Goal: Register for event/course

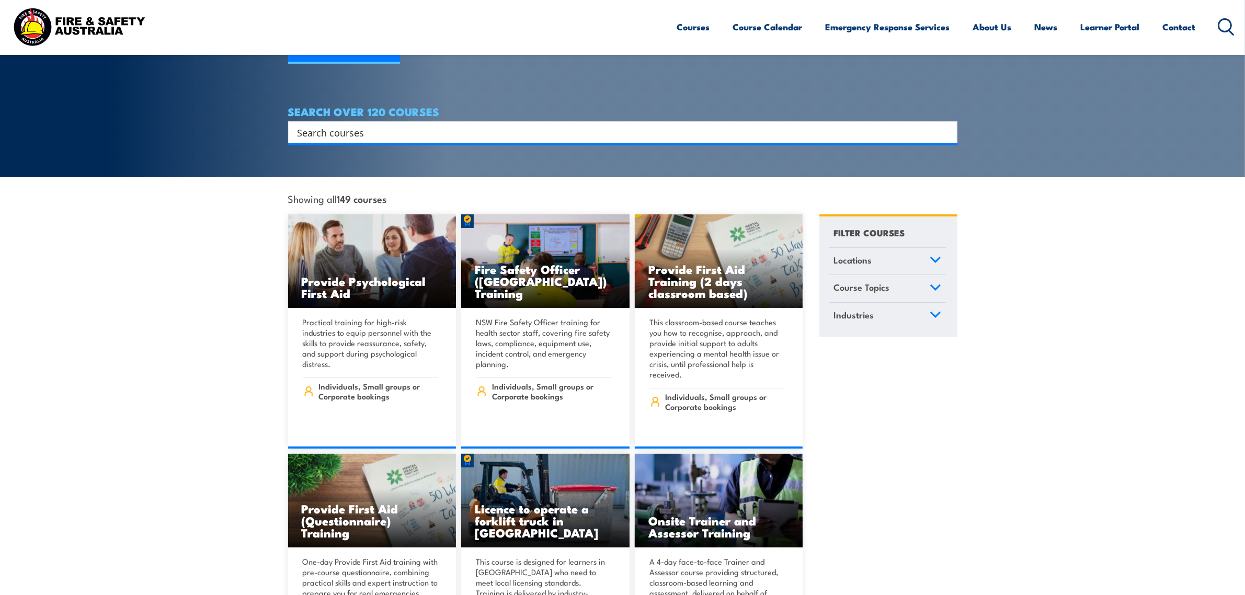
scroll to position [196, 0]
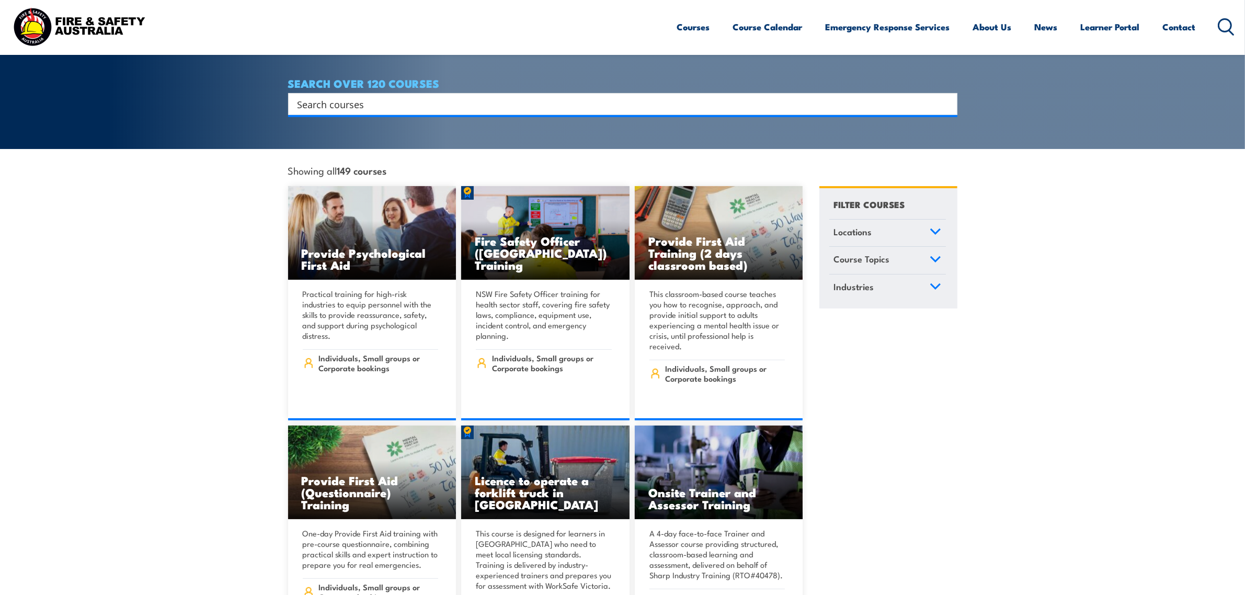
click at [448, 77] on h4 "SEARCH OVER 120 COURSES" at bounding box center [622, 83] width 669 height 12
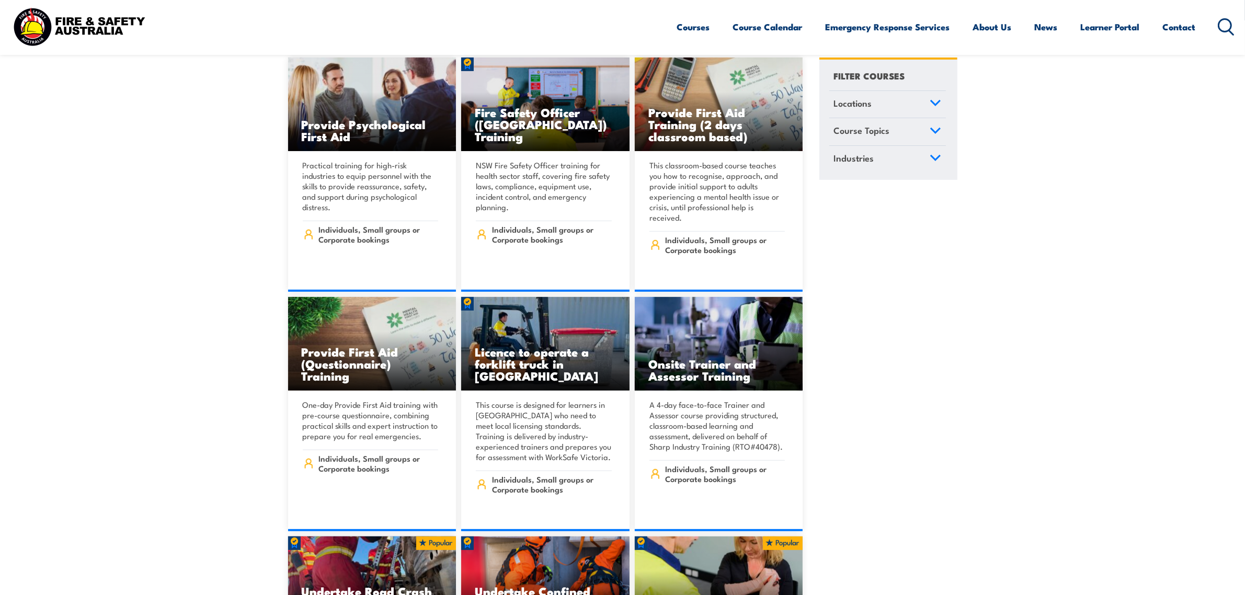
scroll to position [0, 0]
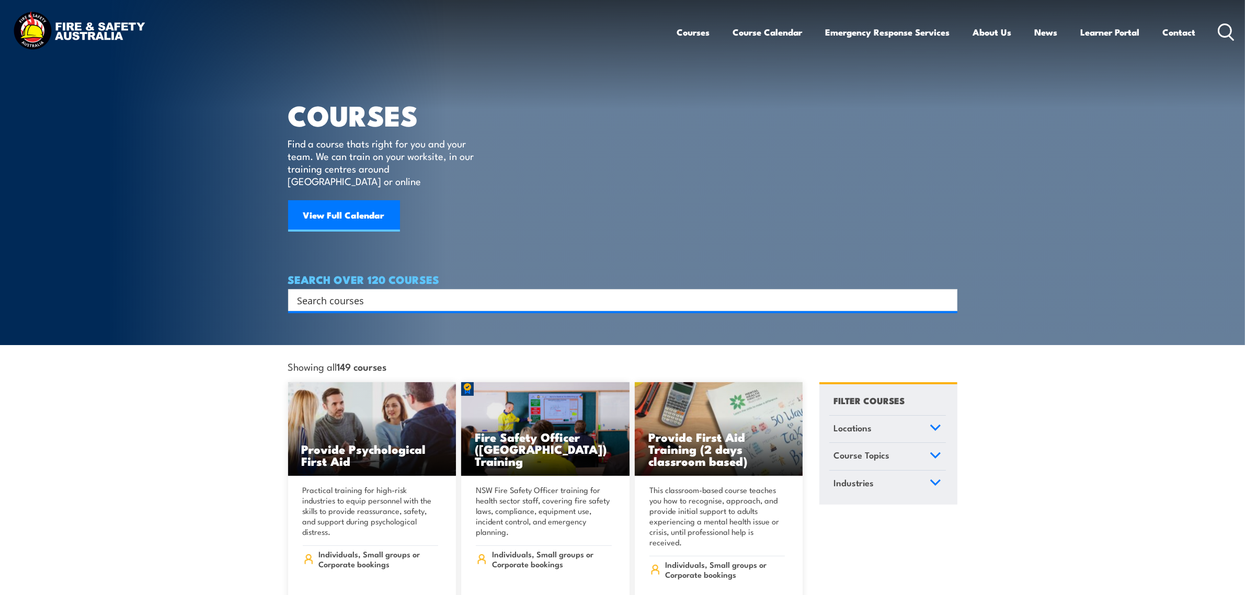
click at [374, 292] on input "Search input" at bounding box center [615, 300] width 637 height 16
type input "fire extinguisher"
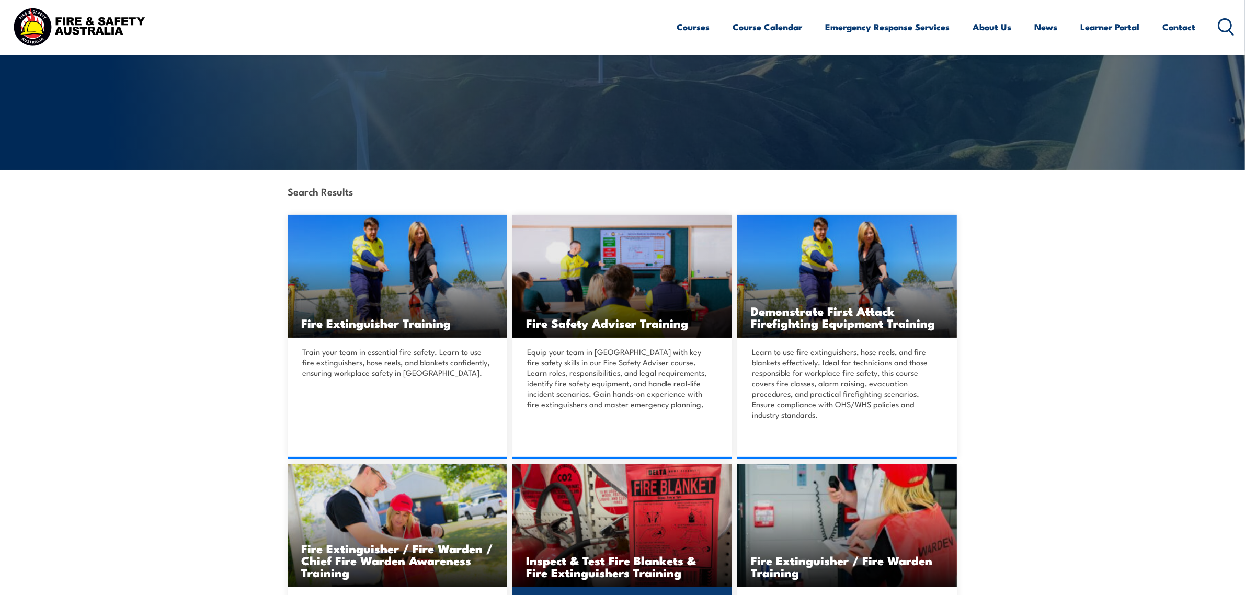
scroll to position [131, 0]
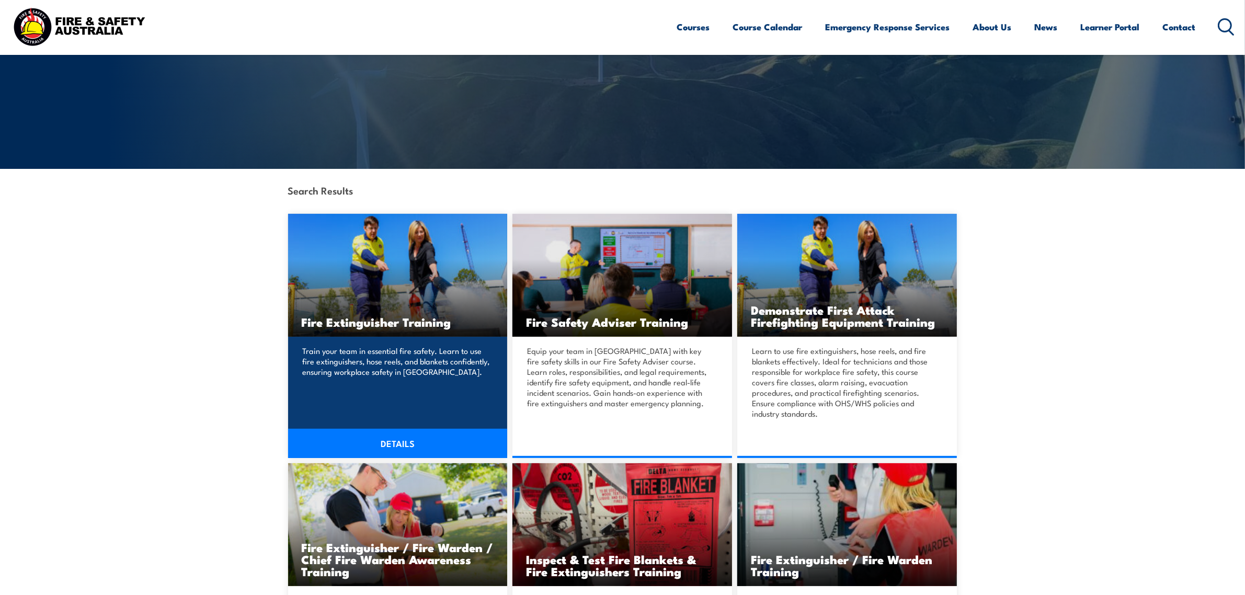
click at [400, 333] on img at bounding box center [398, 275] width 220 height 123
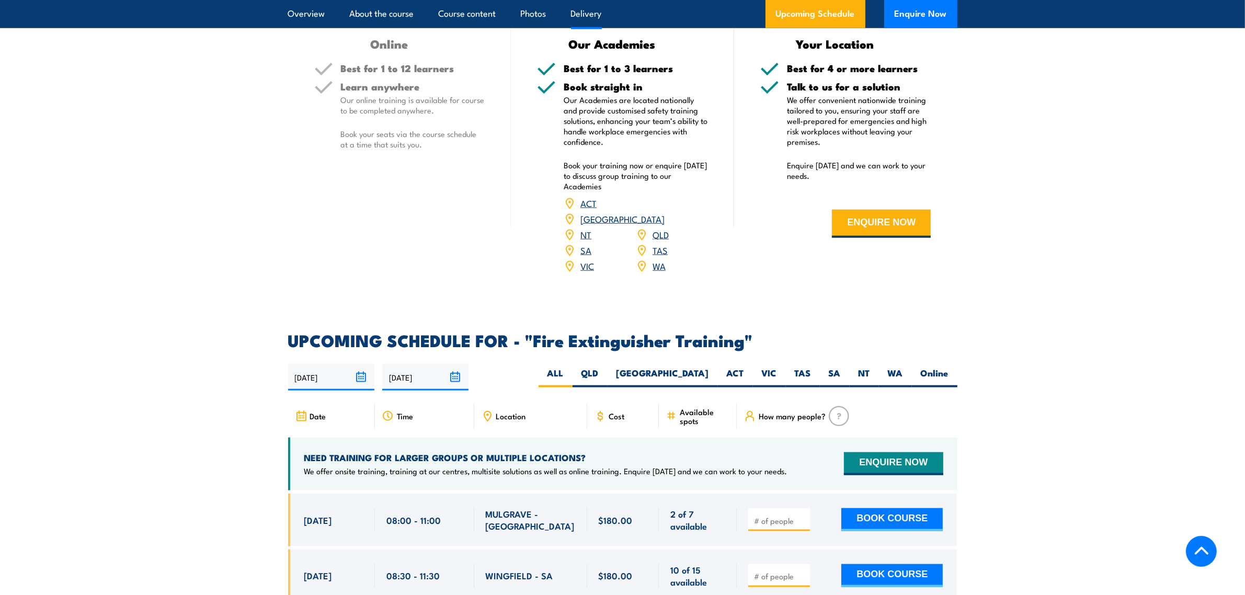
scroll to position [1568, 0]
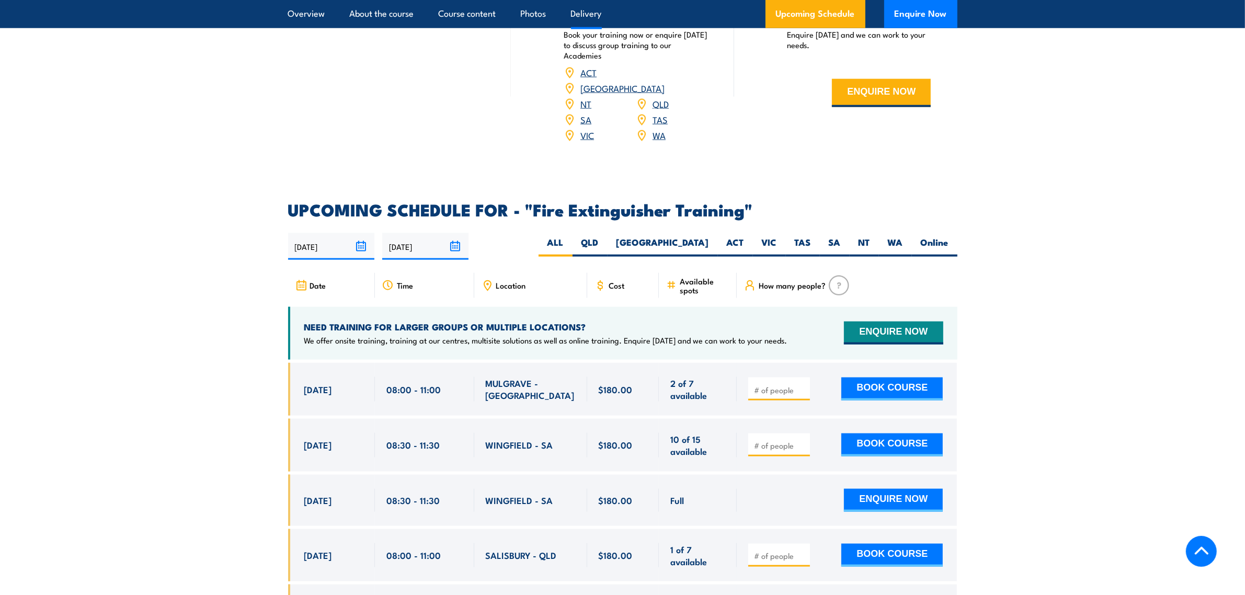
click at [613, 281] on span "Cost" at bounding box center [617, 285] width 16 height 9
click at [609, 281] on span "Cost" at bounding box center [617, 285] width 16 height 9
click at [599, 280] on icon at bounding box center [600, 286] width 12 height 12
